Goal: Check status: Check status

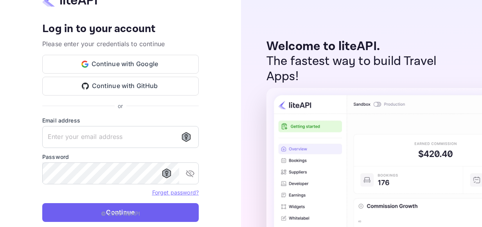
type input "[EMAIL_ADDRESS][DOMAIN_NAME]"
click at [121, 208] on button "Continue" at bounding box center [120, 212] width 157 height 19
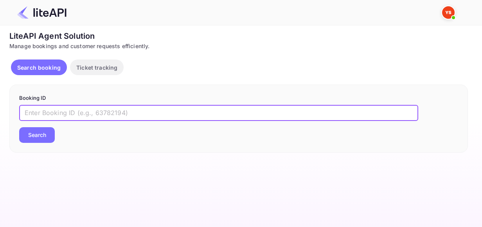
click at [114, 114] on input "text" at bounding box center [218, 113] width 399 height 16
click at [100, 111] on input "text" at bounding box center [218, 113] width 399 height 16
paste input "8827798"
type input "8827798"
click at [19, 127] on button "Search" at bounding box center [37, 135] width 36 height 16
